Goal: Communication & Community: Answer question/provide support

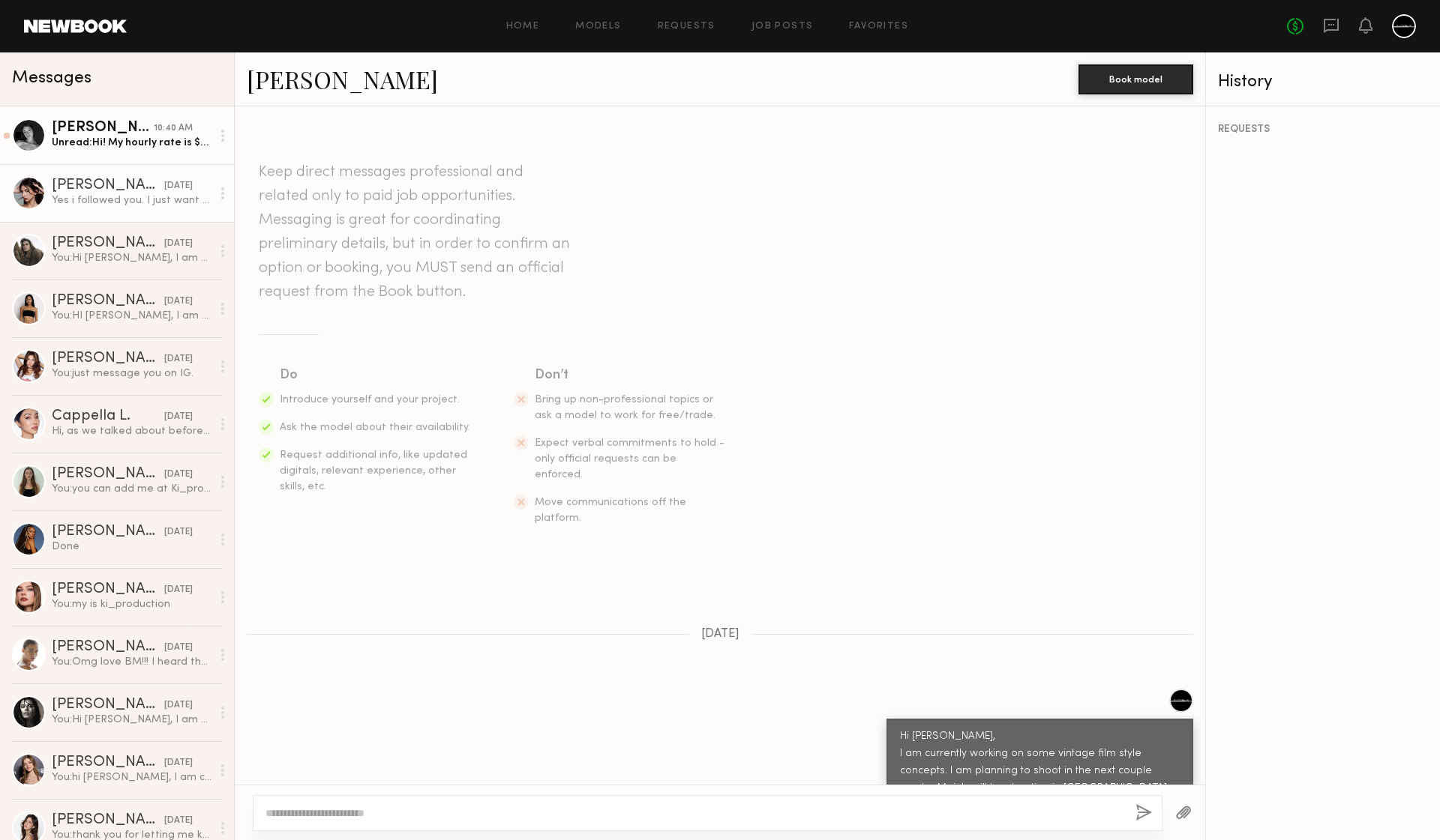
scroll to position [289, 0]
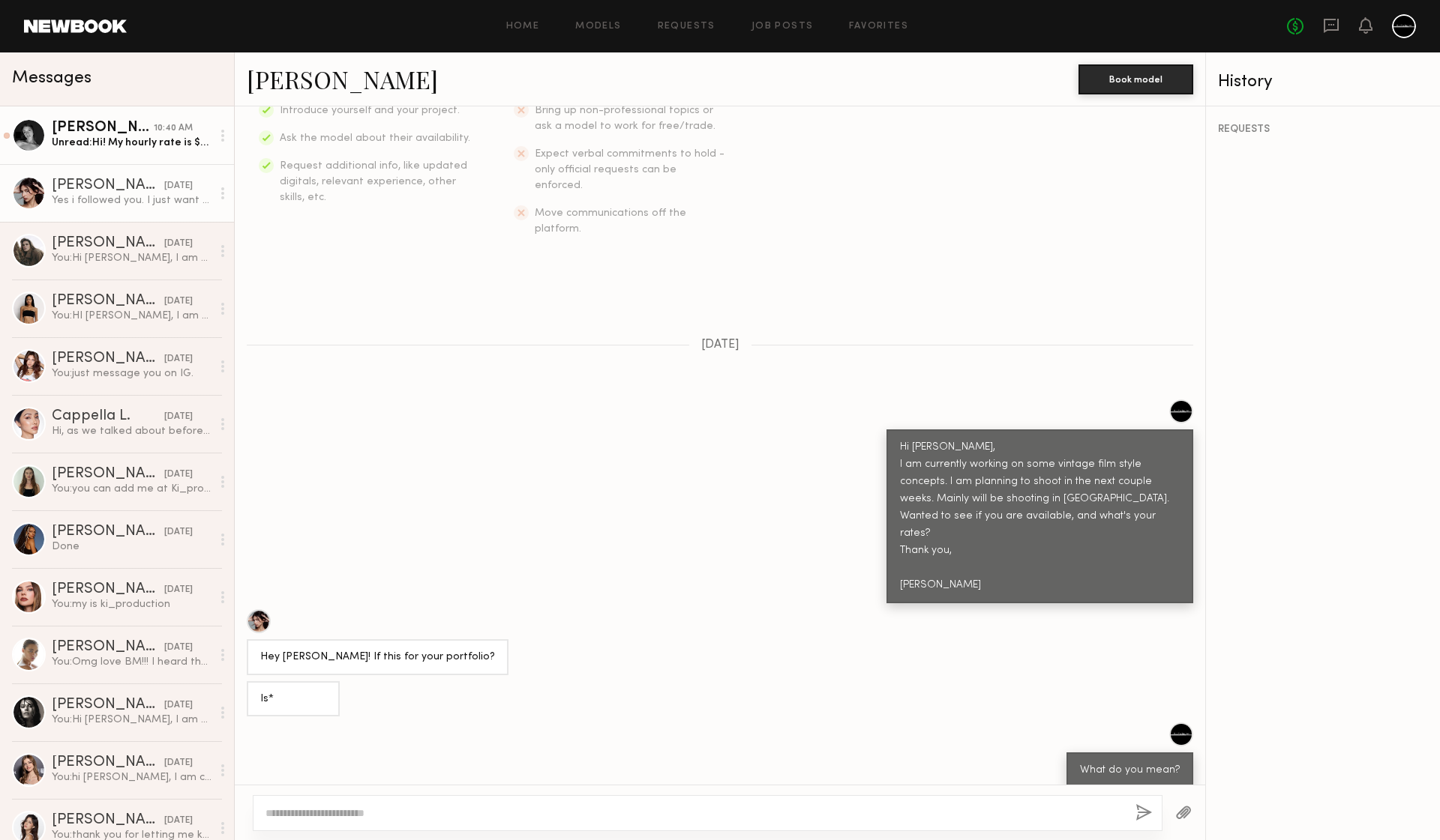
click at [108, 127] on div "[PERSON_NAME]" at bounding box center [103, 128] width 102 height 15
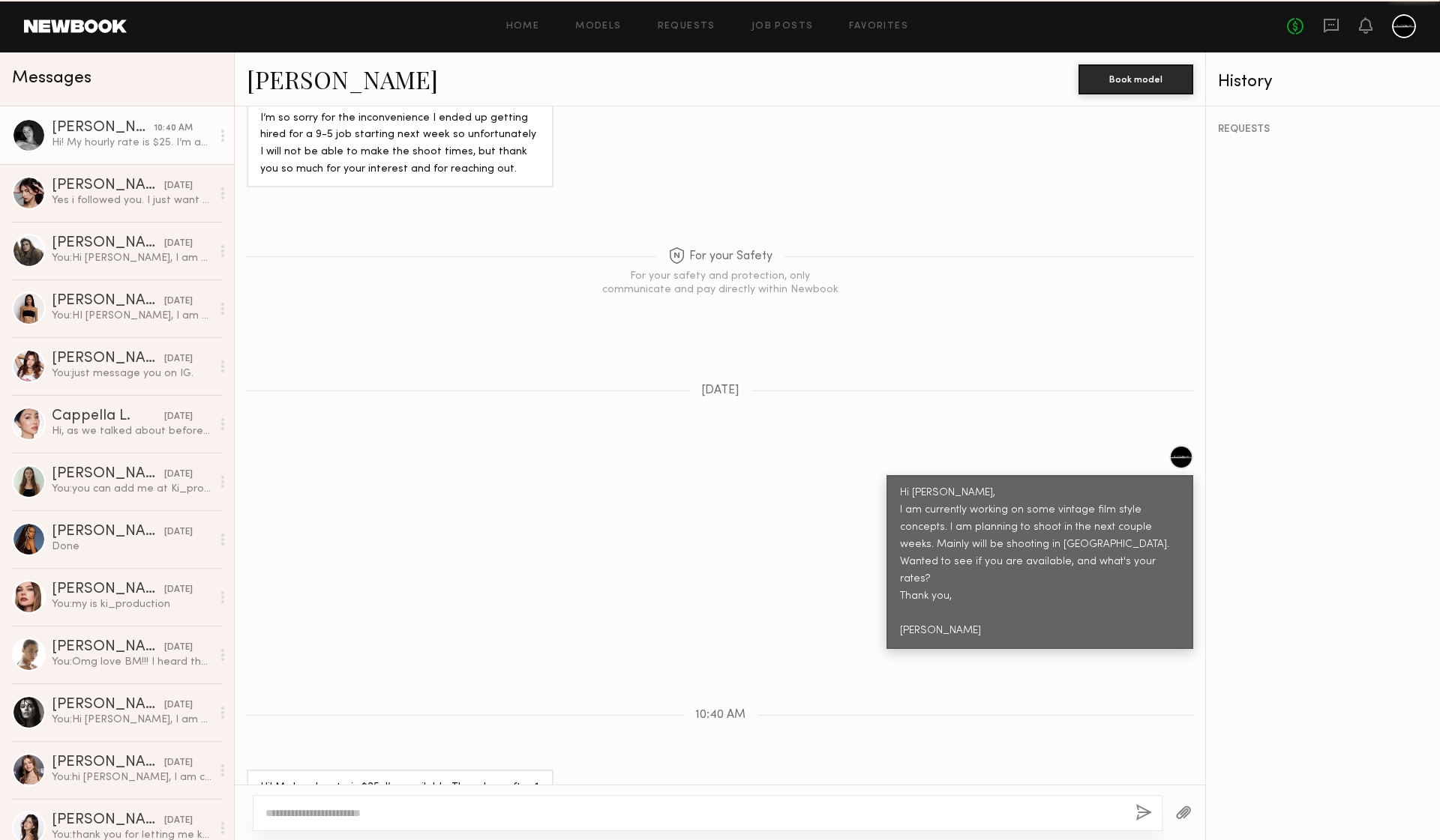
scroll to position [1409, 0]
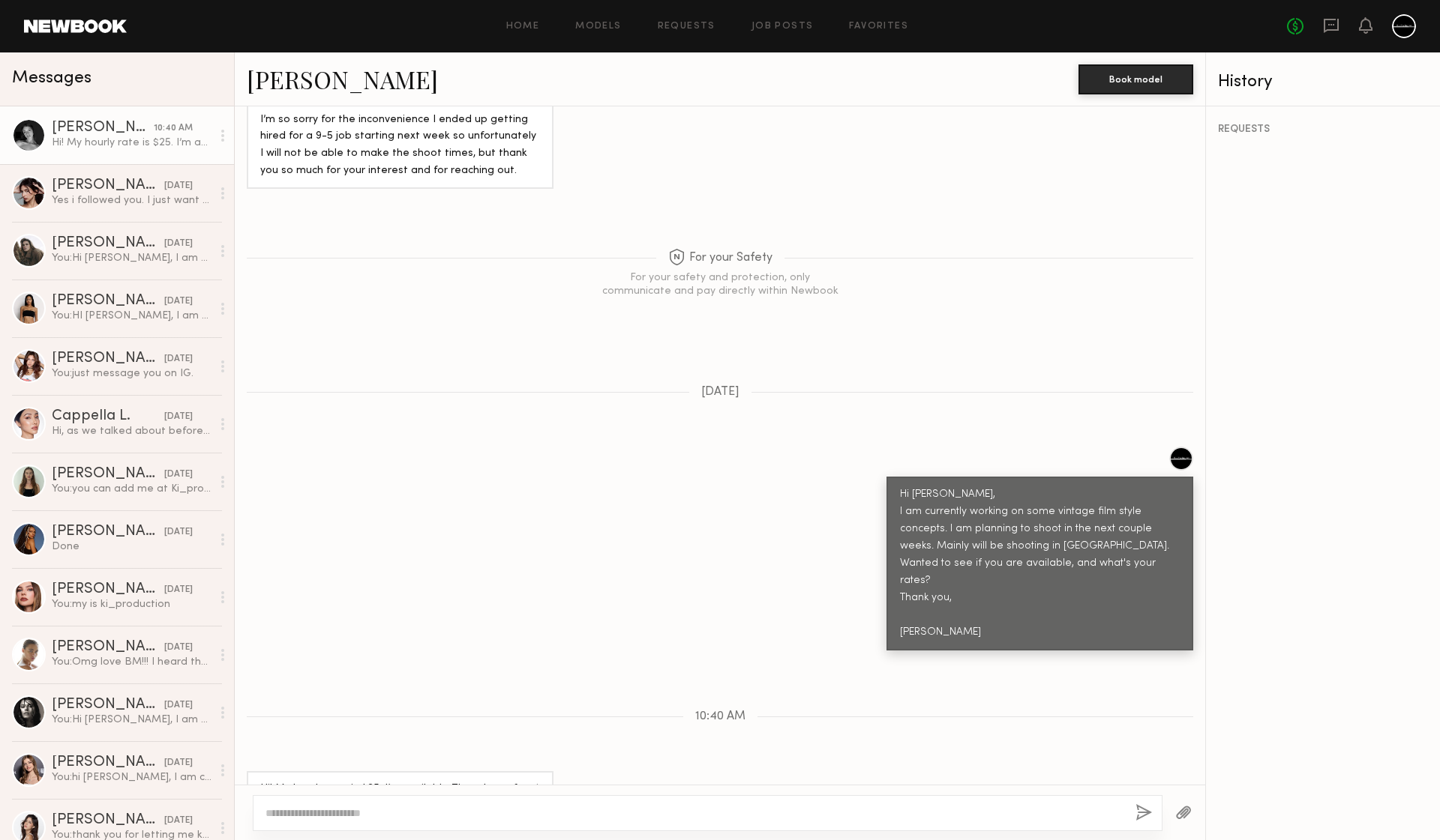
click at [299, 83] on link "[PERSON_NAME]" at bounding box center [342, 78] width 191 height 33
click at [548, 799] on div at bounding box center [708, 813] width 910 height 36
click at [578, 796] on div at bounding box center [708, 813] width 910 height 36
click at [564, 807] on textarea at bounding box center [694, 813] width 858 height 15
type textarea "**********"
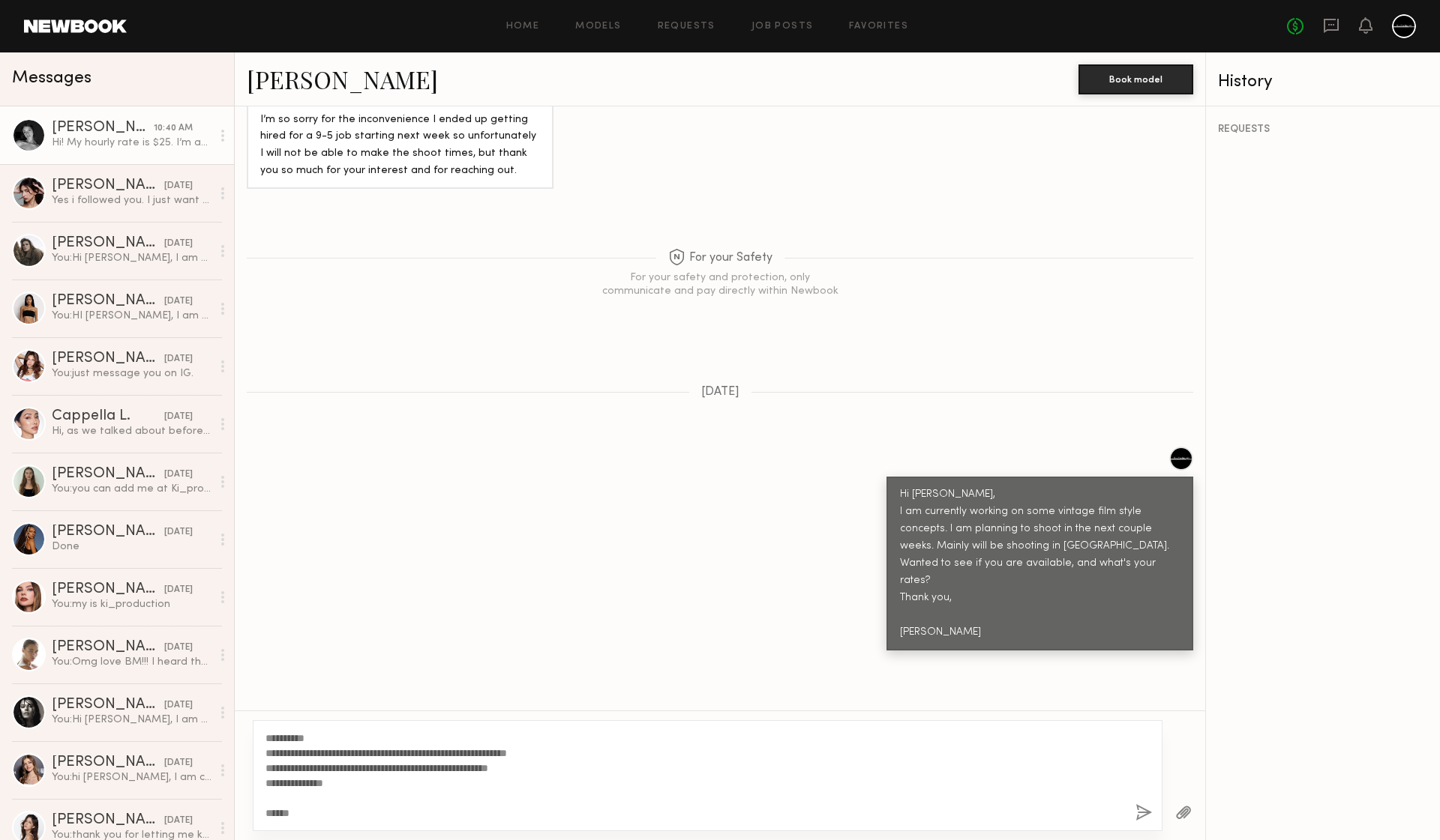
click at [1145, 814] on button "button" at bounding box center [1144, 813] width 17 height 19
